Goal: Use online tool/utility: Utilize a website feature to perform a specific function

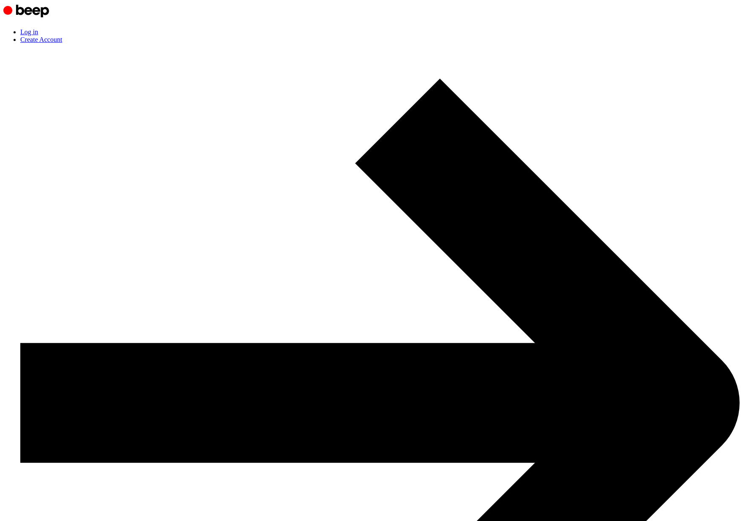
click at [38, 28] on link "Log in" at bounding box center [29, 31] width 18 height 7
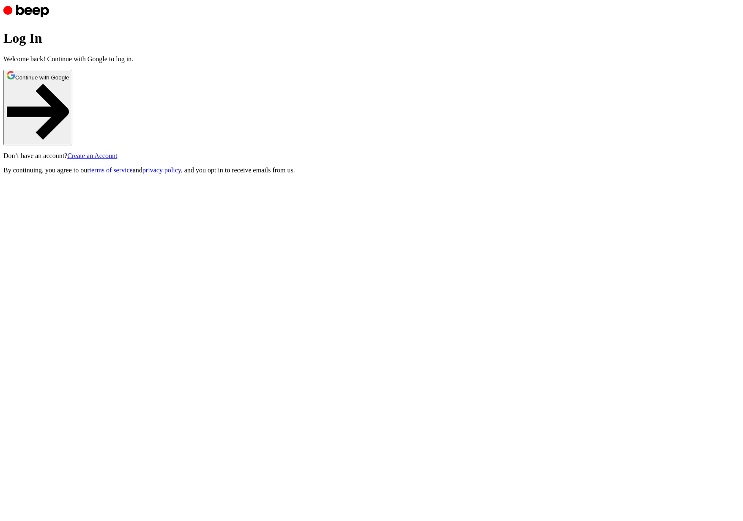
click at [72, 145] on button "Continue with Google" at bounding box center [37, 108] width 69 height 76
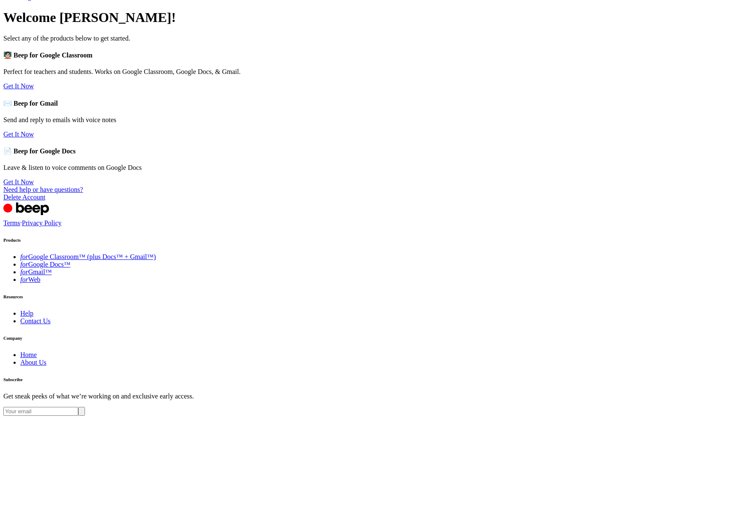
scroll to position [35, 0]
click at [41, 284] on link "for Web" at bounding box center [30, 280] width 20 height 7
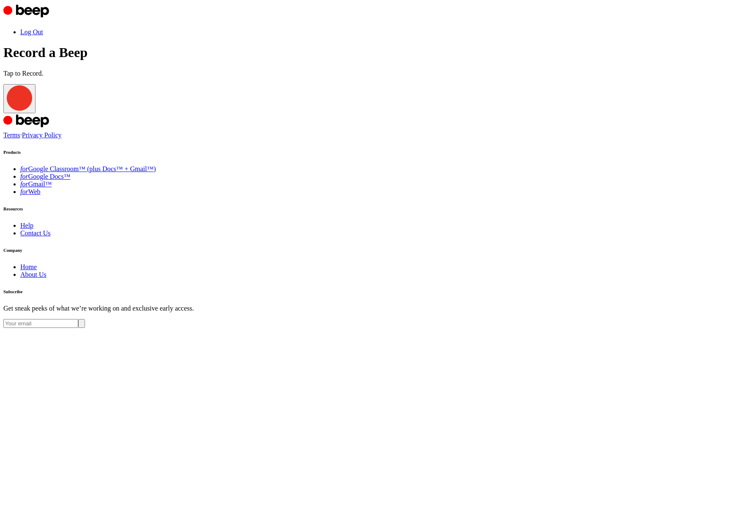
click at [7, 112] on span "button" at bounding box center [7, 109] width 0 height 6
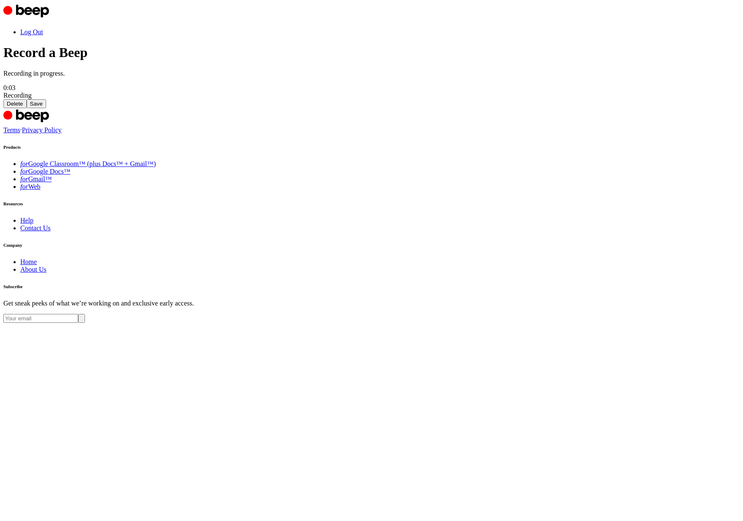
click at [46, 108] on button "Save" at bounding box center [36, 103] width 19 height 9
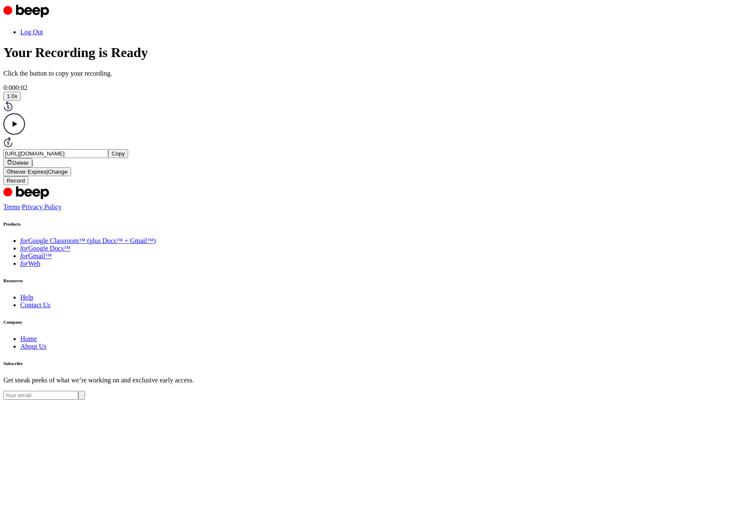
click at [128, 158] on button "Copy" at bounding box center [118, 153] width 20 height 9
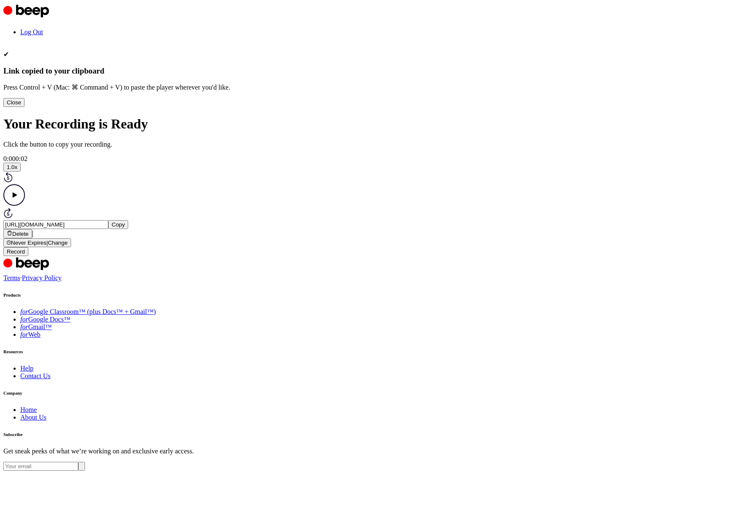
click at [25, 107] on button "Close" at bounding box center [13, 102] width 21 height 9
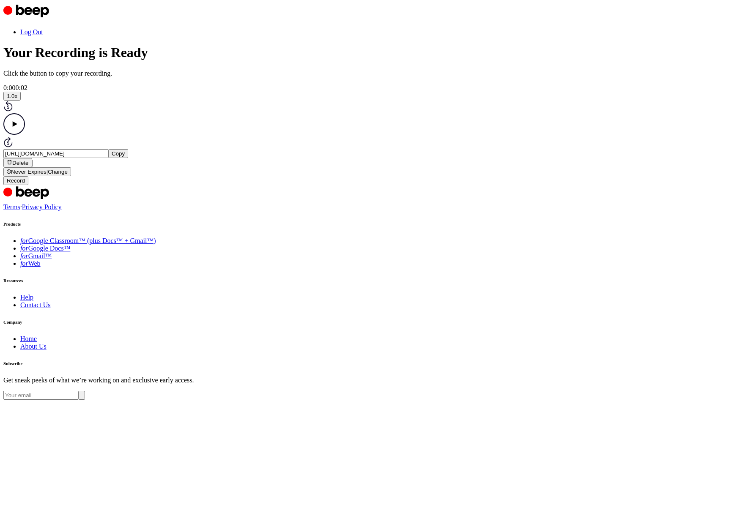
click at [128, 158] on button "Copy" at bounding box center [118, 153] width 20 height 9
